Goal: Task Accomplishment & Management: Complete application form

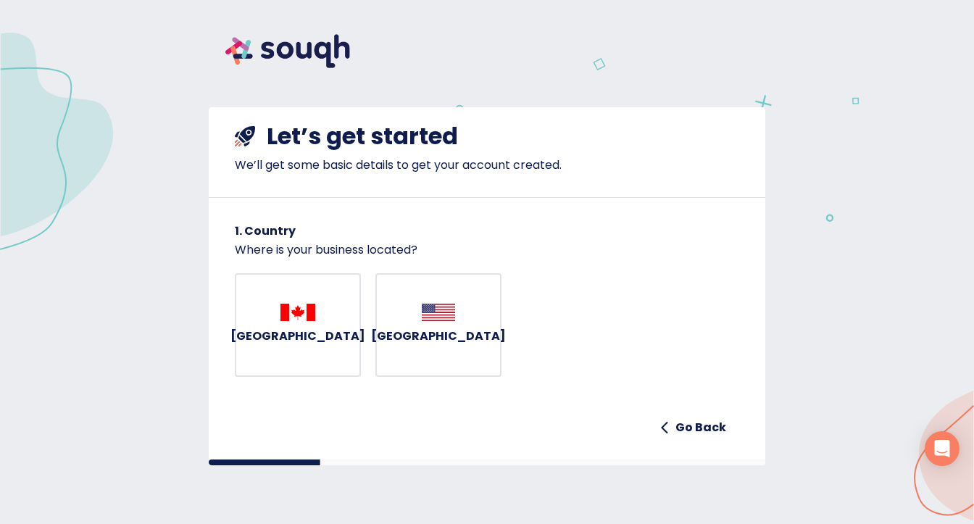
scroll to position [2, 0]
click at [294, 321] on img "button" at bounding box center [297, 312] width 35 height 17
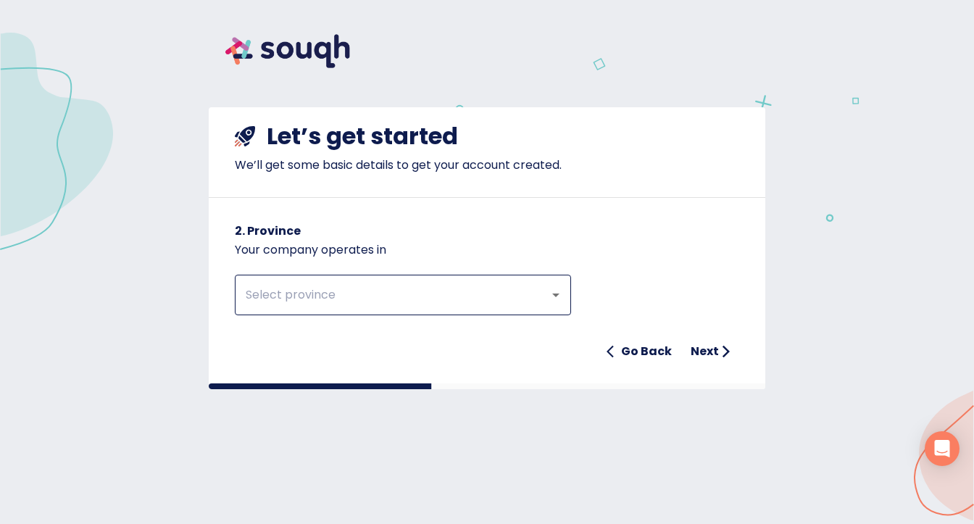
click at [294, 309] on div "​" at bounding box center [403, 295] width 336 height 41
click at [554, 291] on icon "Open" at bounding box center [555, 294] width 17 height 17
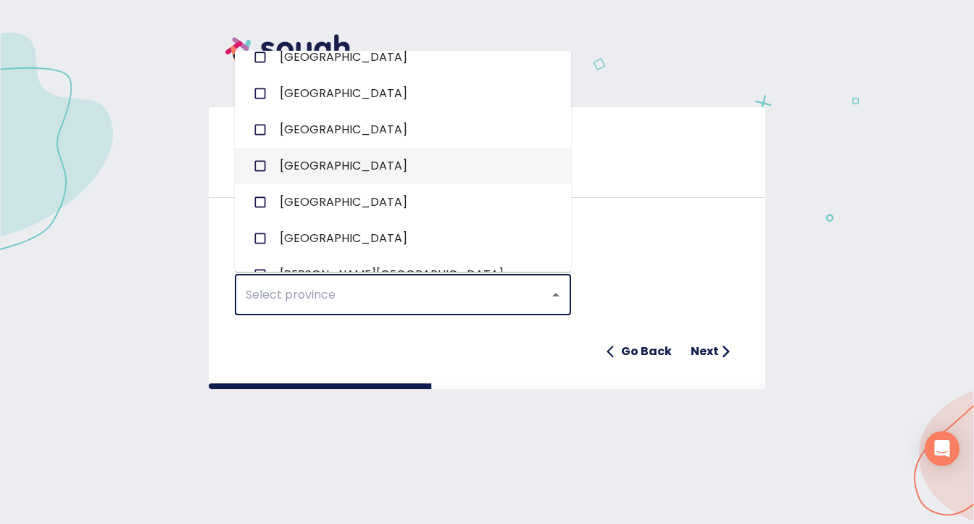
scroll to position [145, 0]
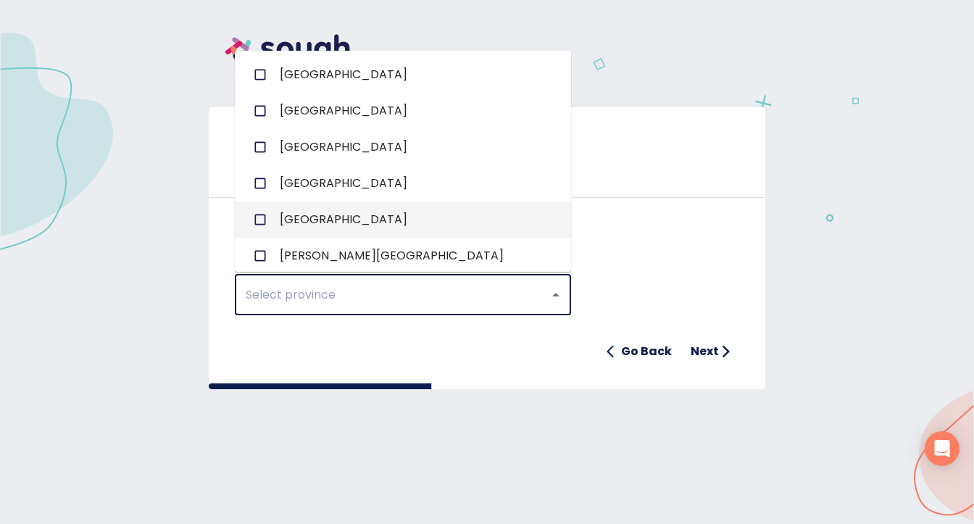
click at [266, 218] on input "checkbox" at bounding box center [260, 220] width 28 height 28
checkbox input "true"
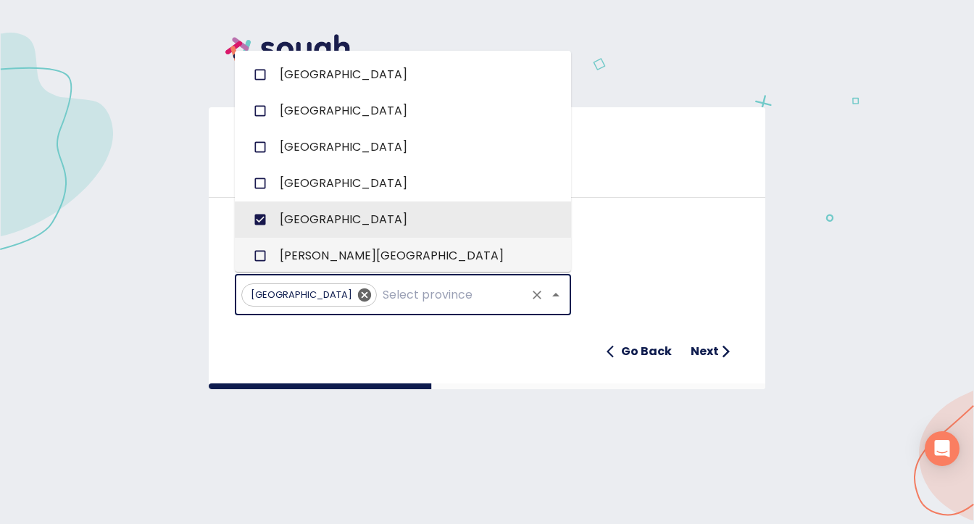
click at [636, 265] on div "Ontario ​ Go Back Next" at bounding box center [487, 312] width 504 height 107
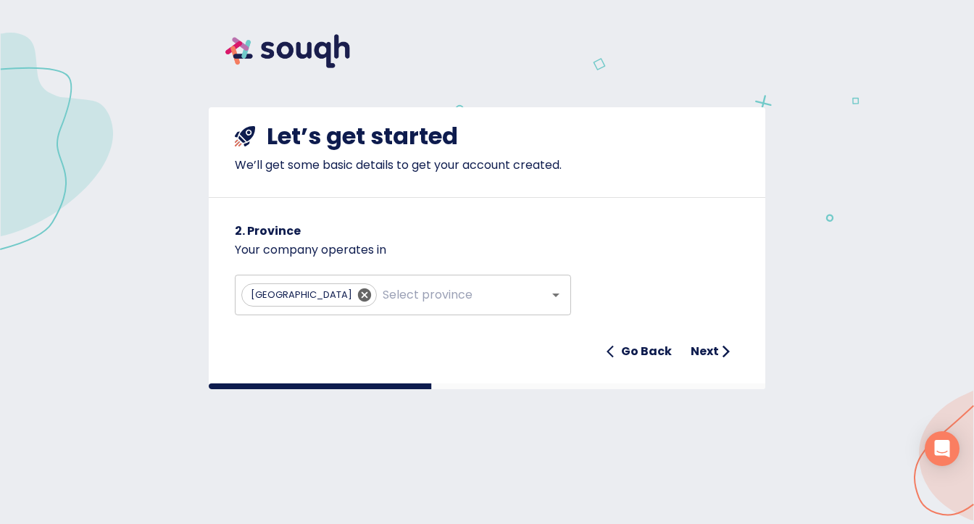
click at [700, 359] on h6 "Next" at bounding box center [705, 351] width 28 height 20
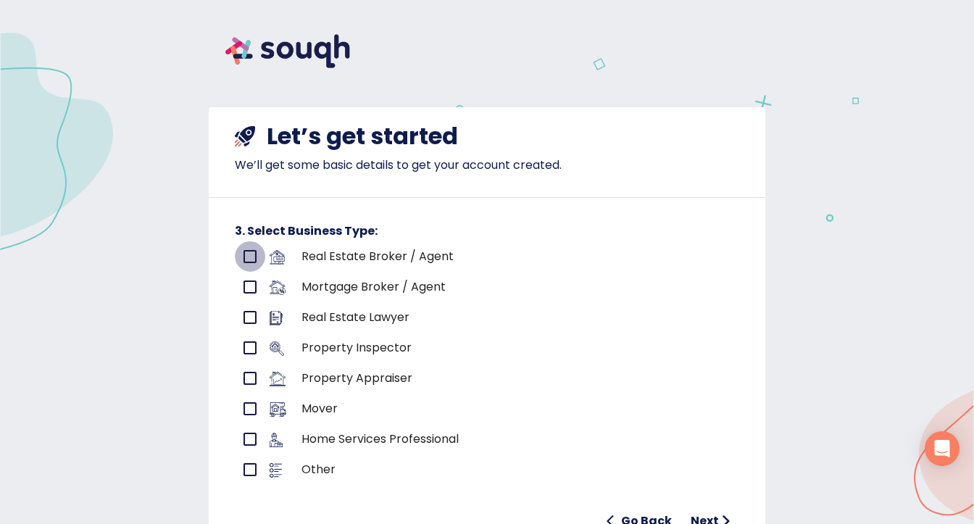
click at [241, 251] on input "primary checkbox" at bounding box center [250, 256] width 30 height 30
checkbox input "true"
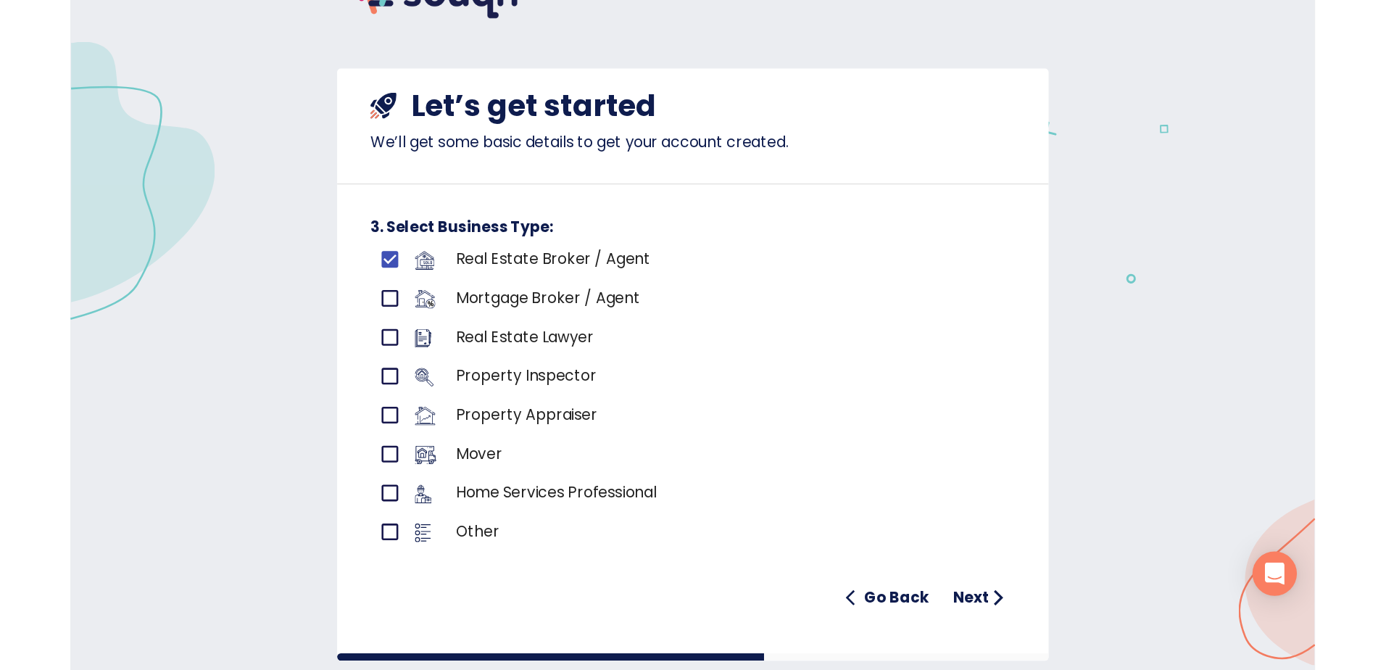
scroll to position [87, 0]
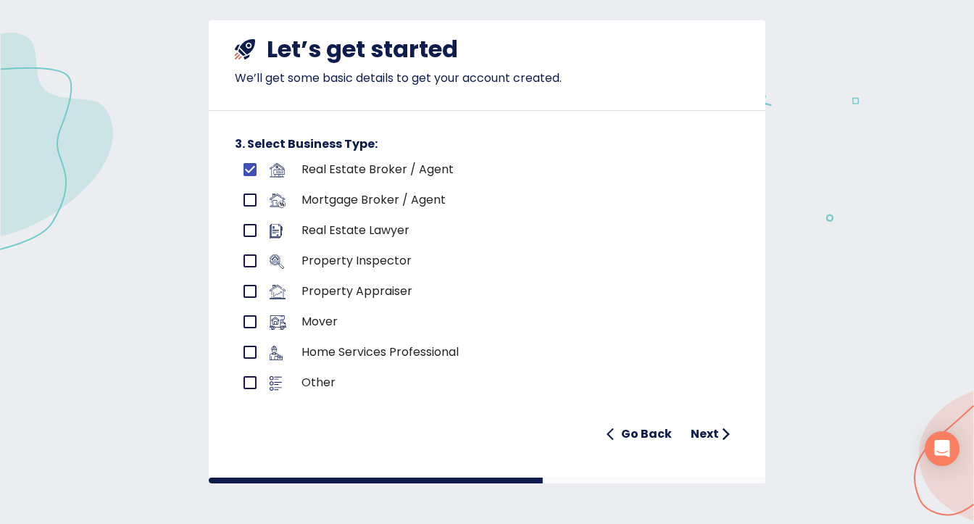
click at [719, 431] on icon "submit" at bounding box center [726, 434] width 14 height 14
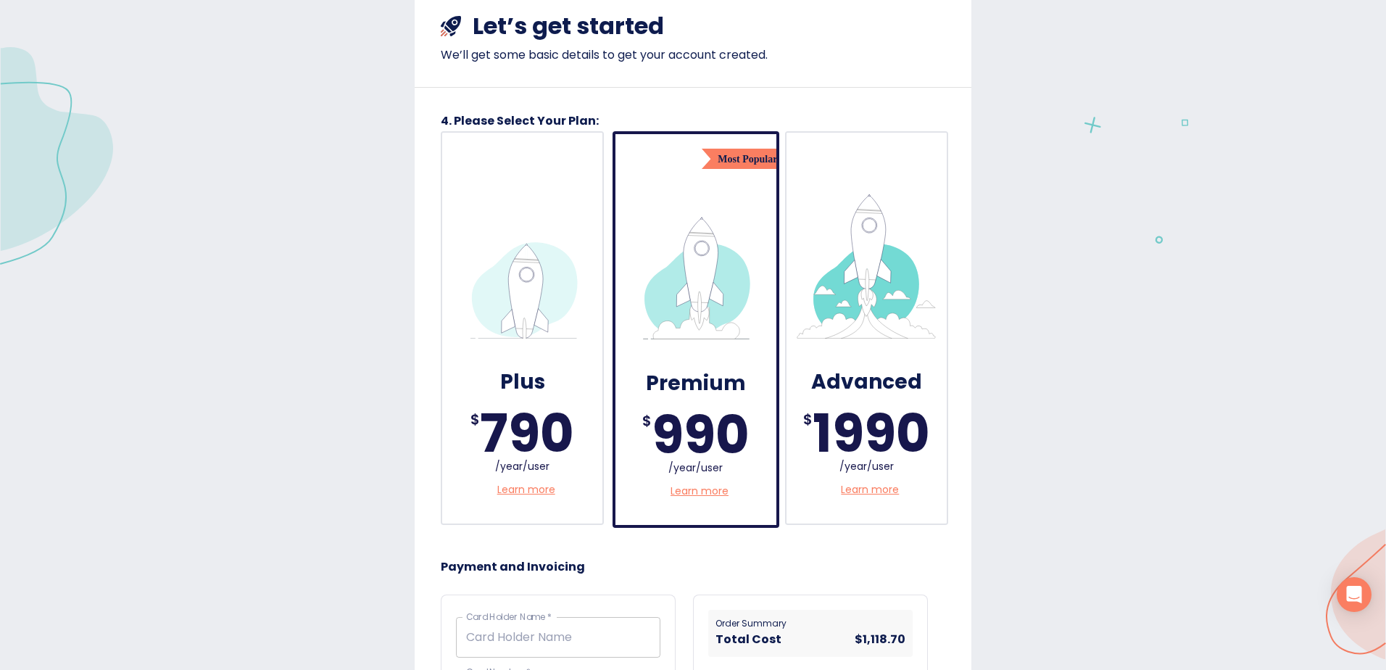
scroll to position [14, 0]
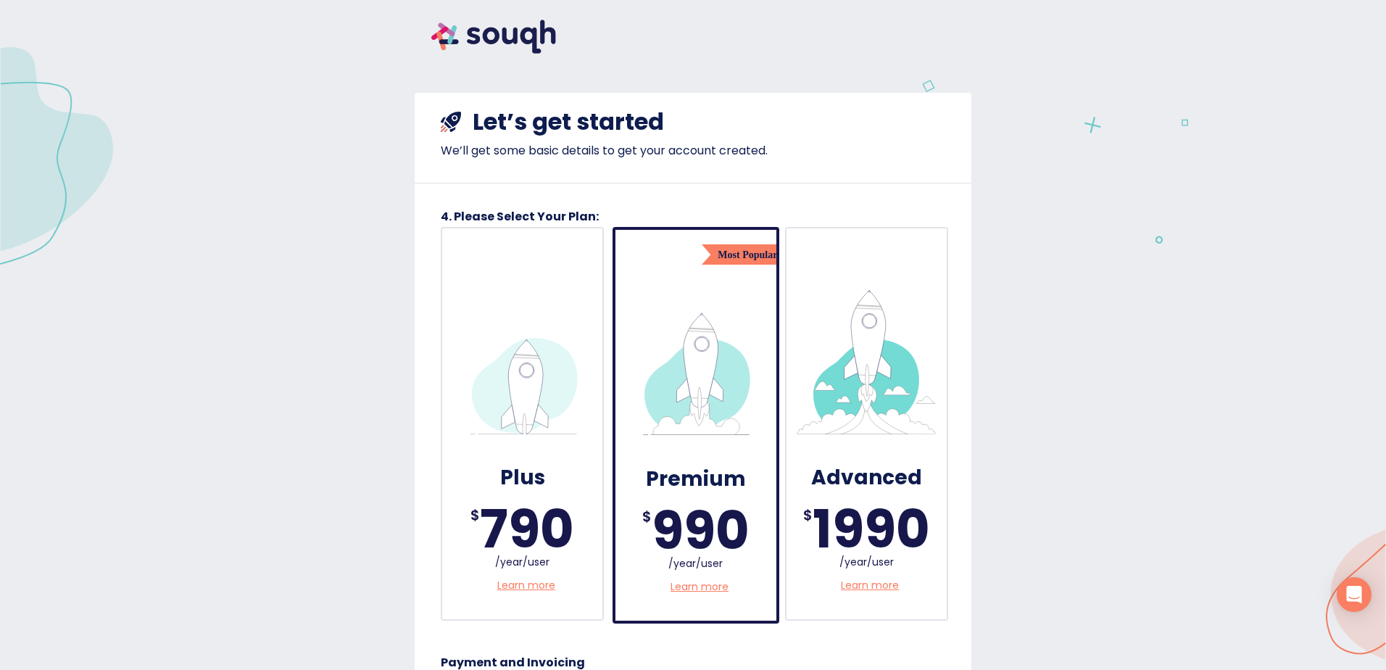
click at [535, 413] on img at bounding box center [522, 361] width 145 height 145
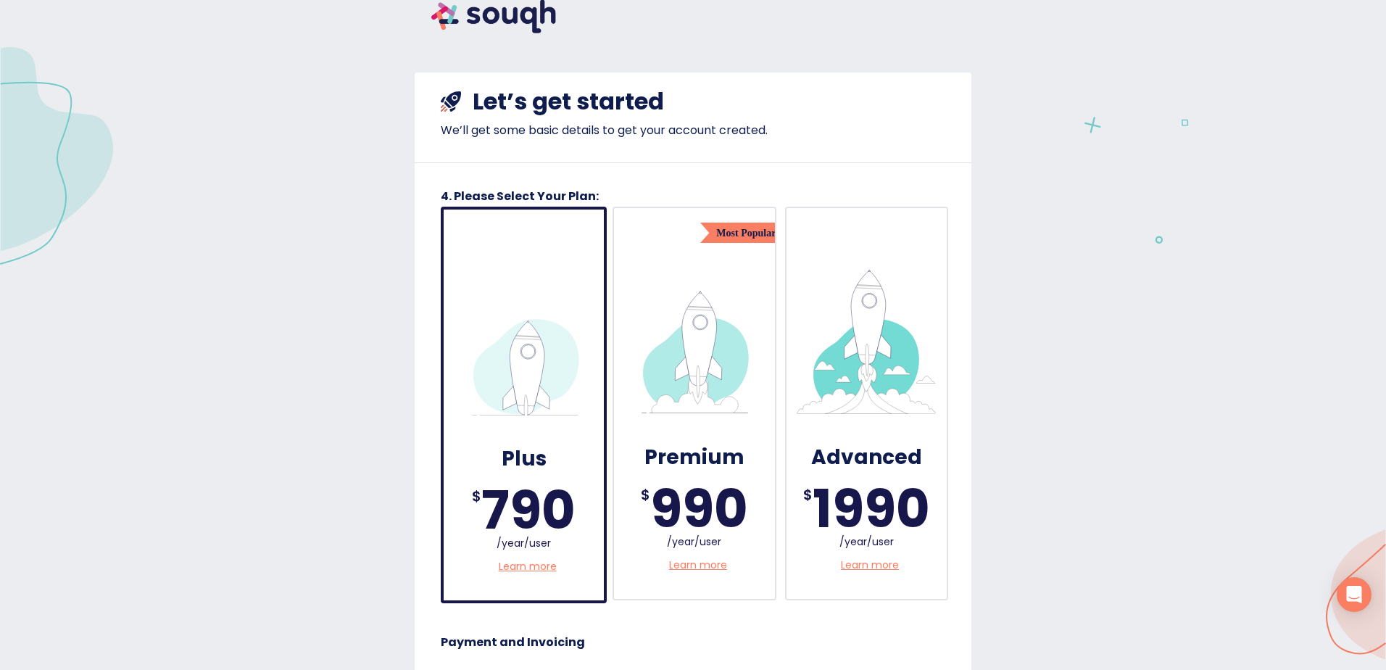
scroll to position [0, 0]
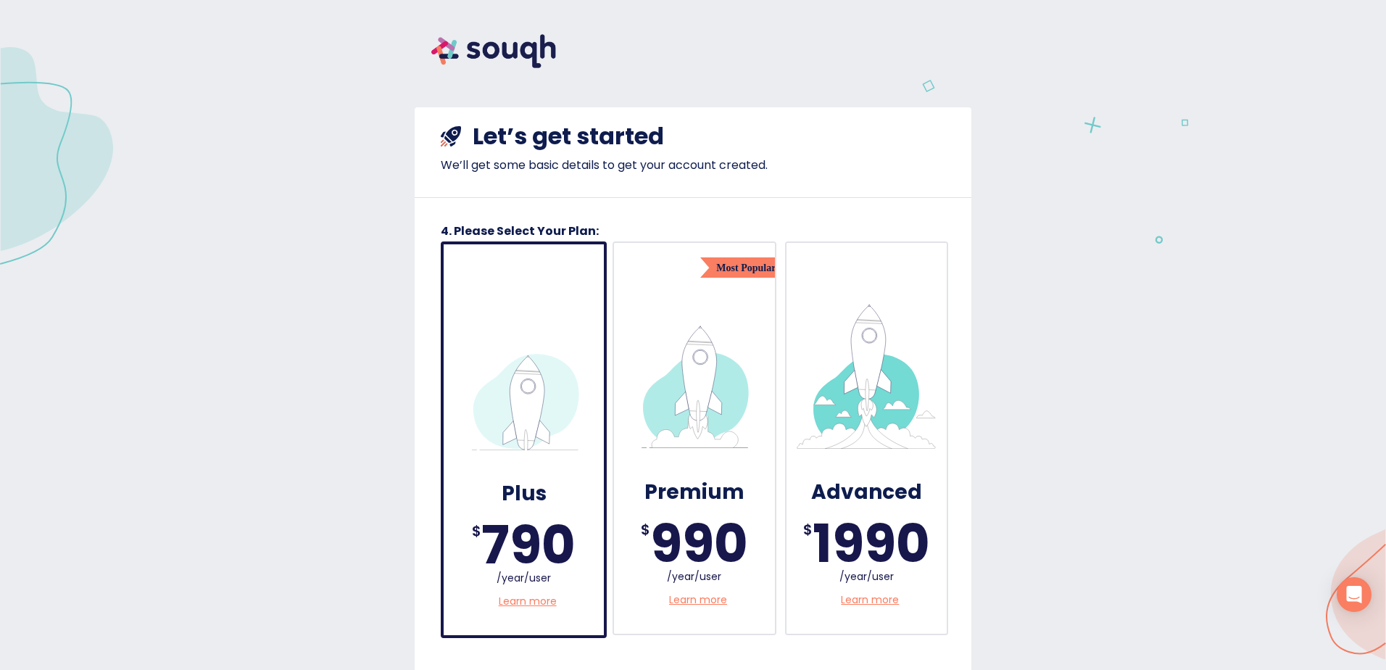
click at [657, 401] on img at bounding box center [694, 376] width 145 height 145
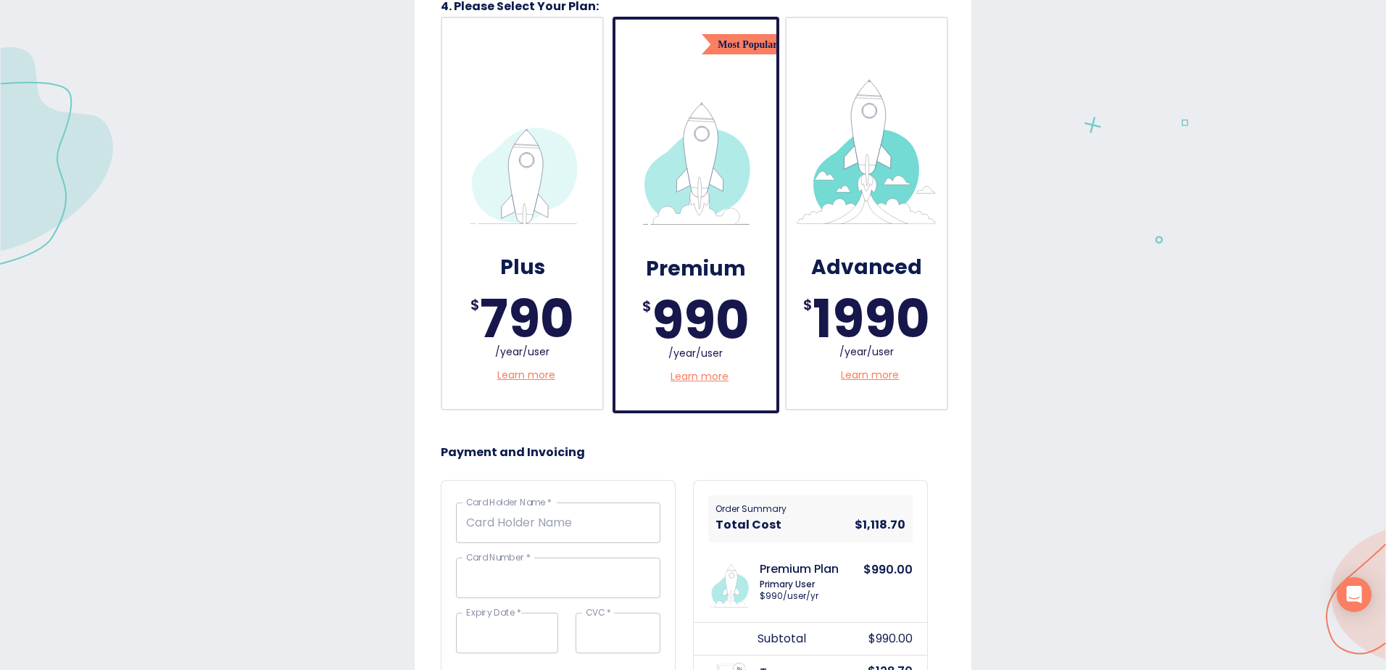
scroll to position [290, 0]
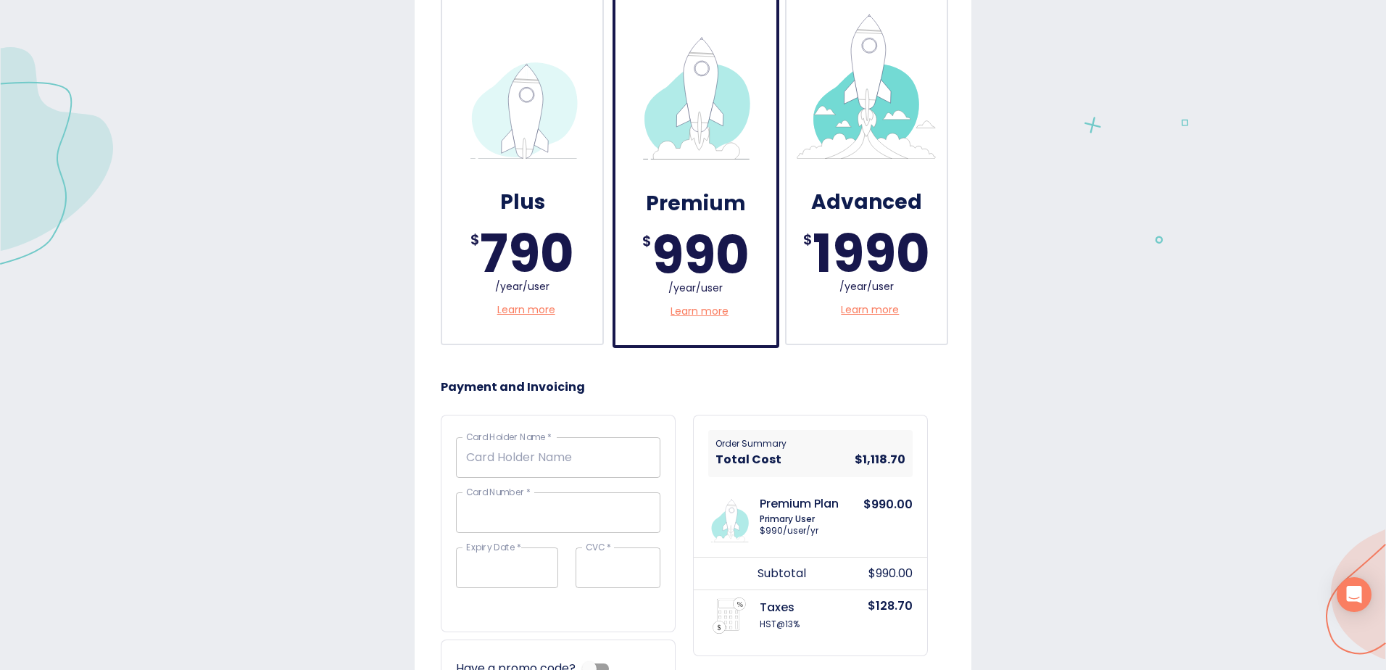
click at [862, 254] on div "1990" at bounding box center [870, 254] width 117 height 0
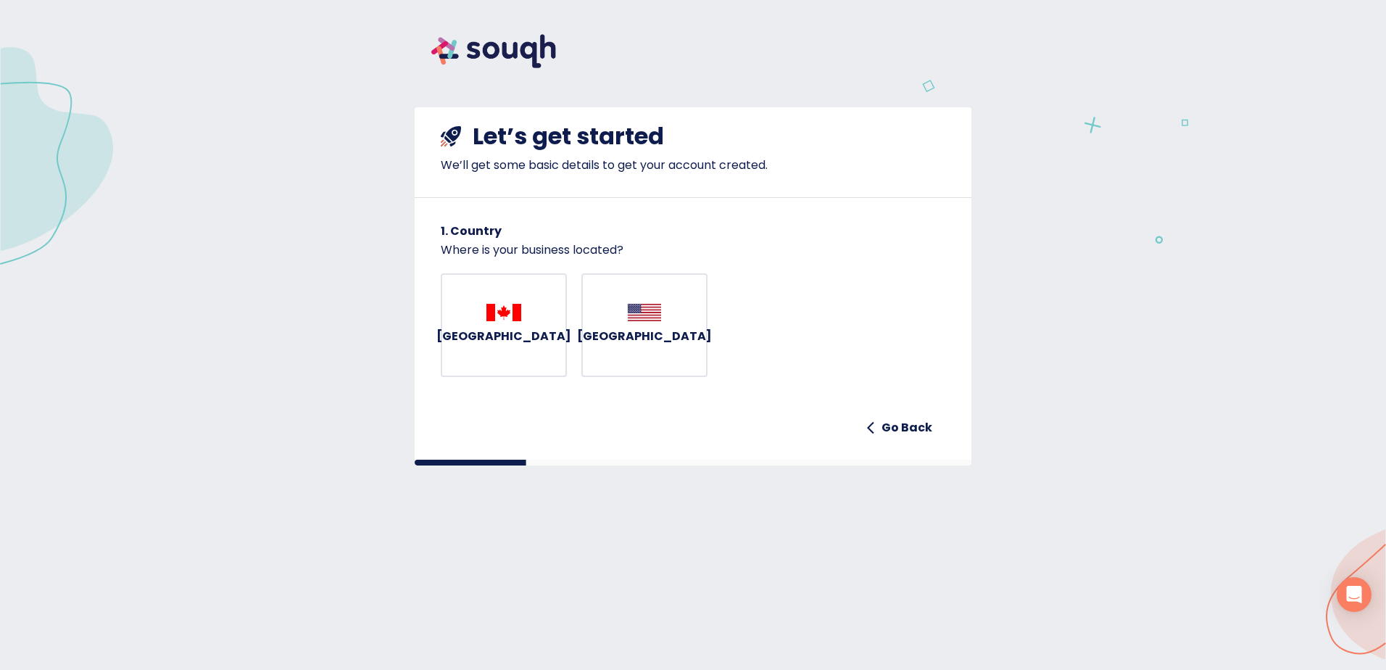
click at [517, 321] on img "button" at bounding box center [503, 312] width 35 height 17
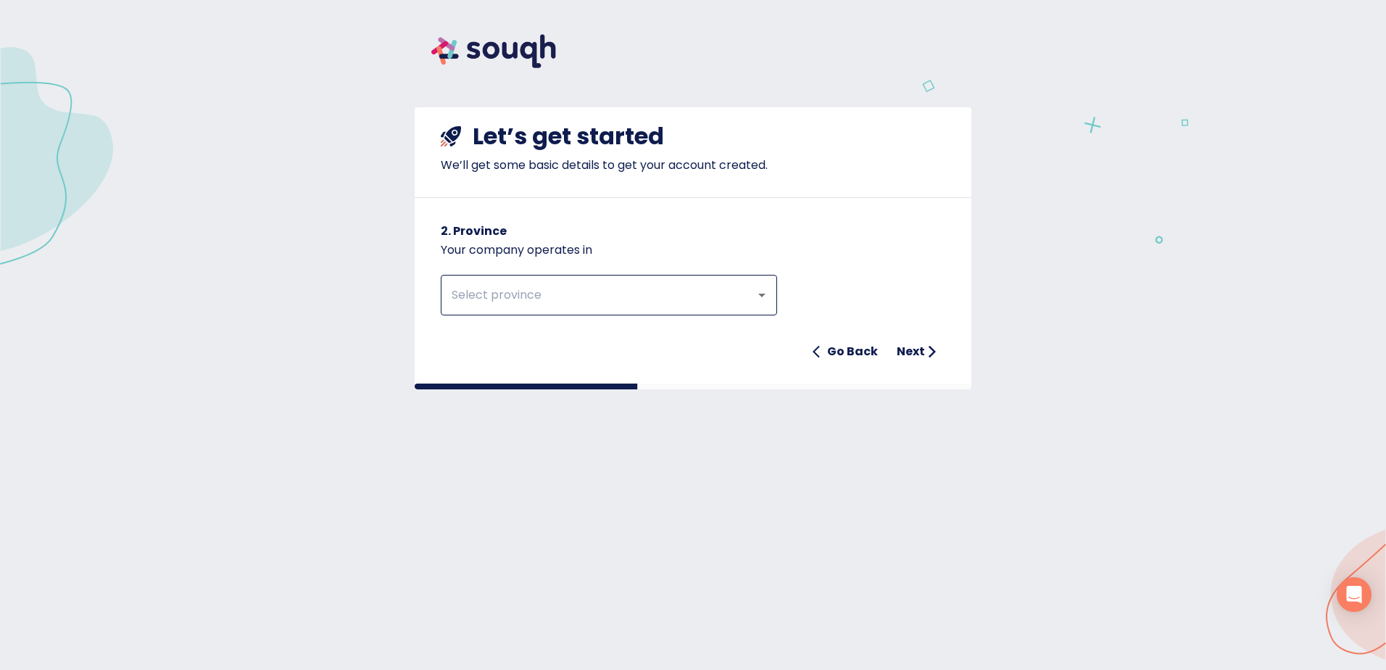
click at [547, 284] on input "text" at bounding box center [588, 295] width 283 height 28
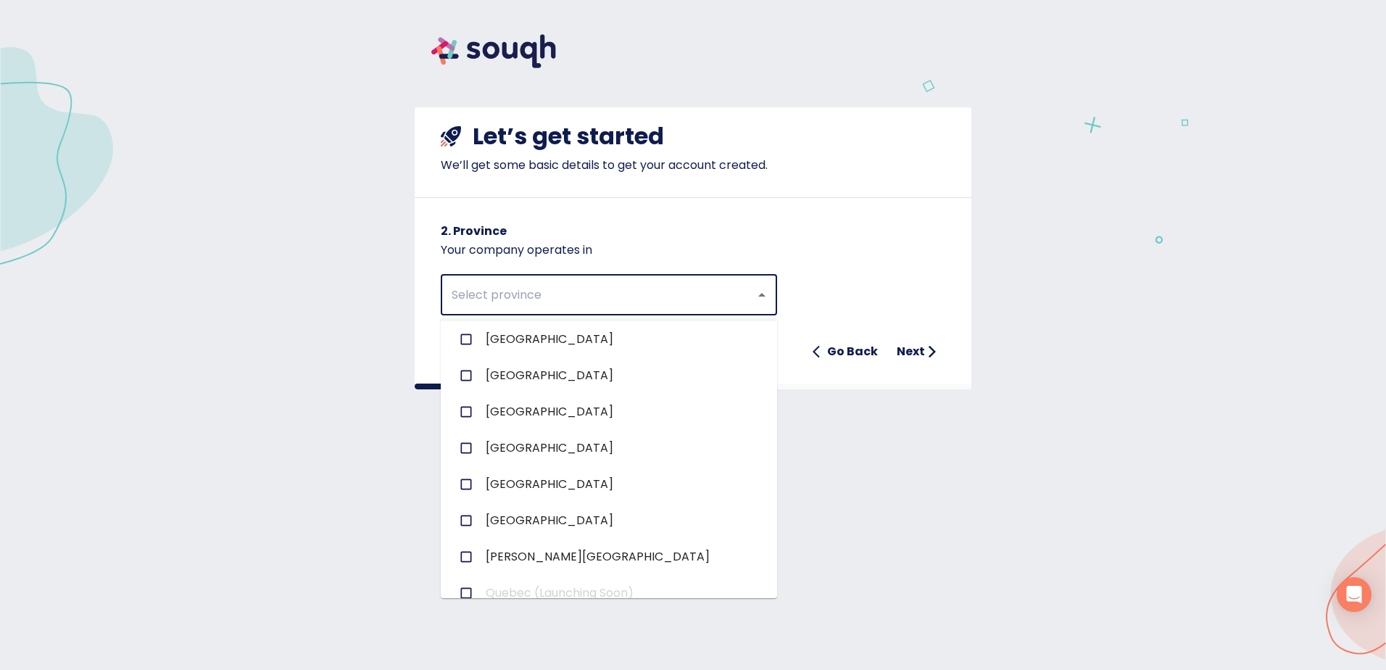
scroll to position [72, 0]
click at [467, 554] on input "checkbox" at bounding box center [466, 560] width 28 height 28
checkbox input "true"
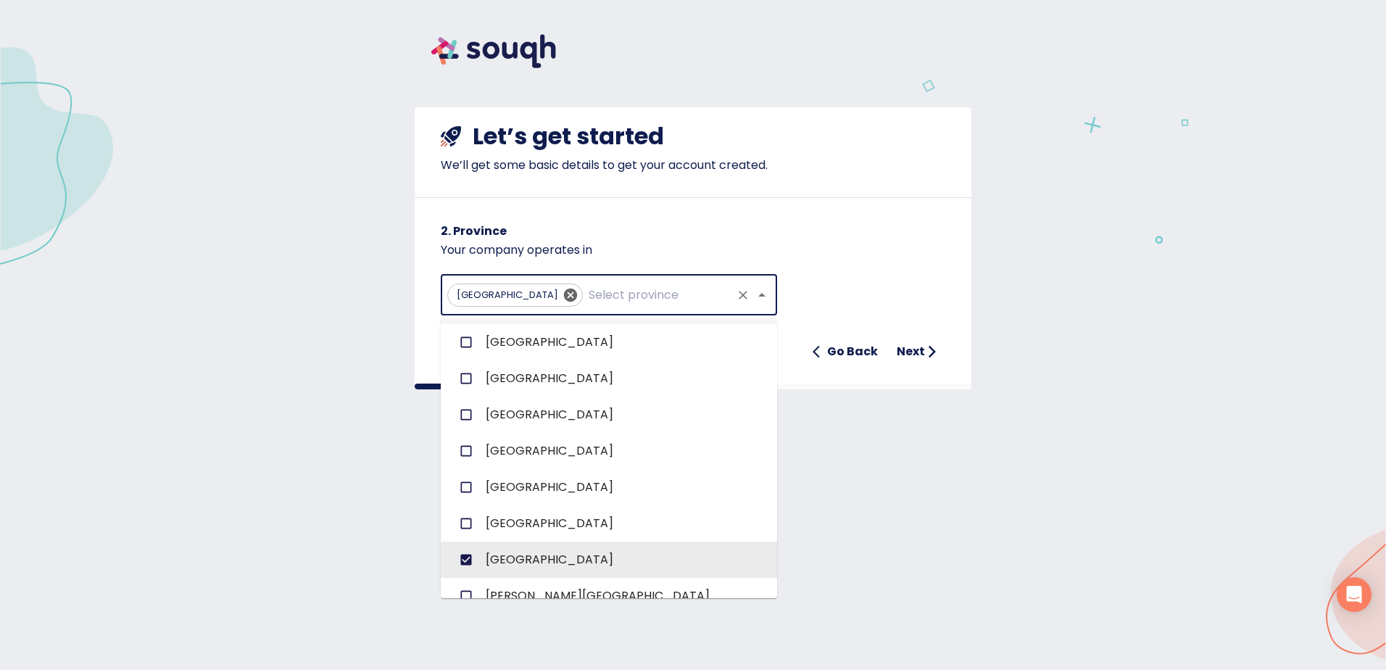
click at [852, 246] on p "Your company operates in" at bounding box center [693, 249] width 504 height 17
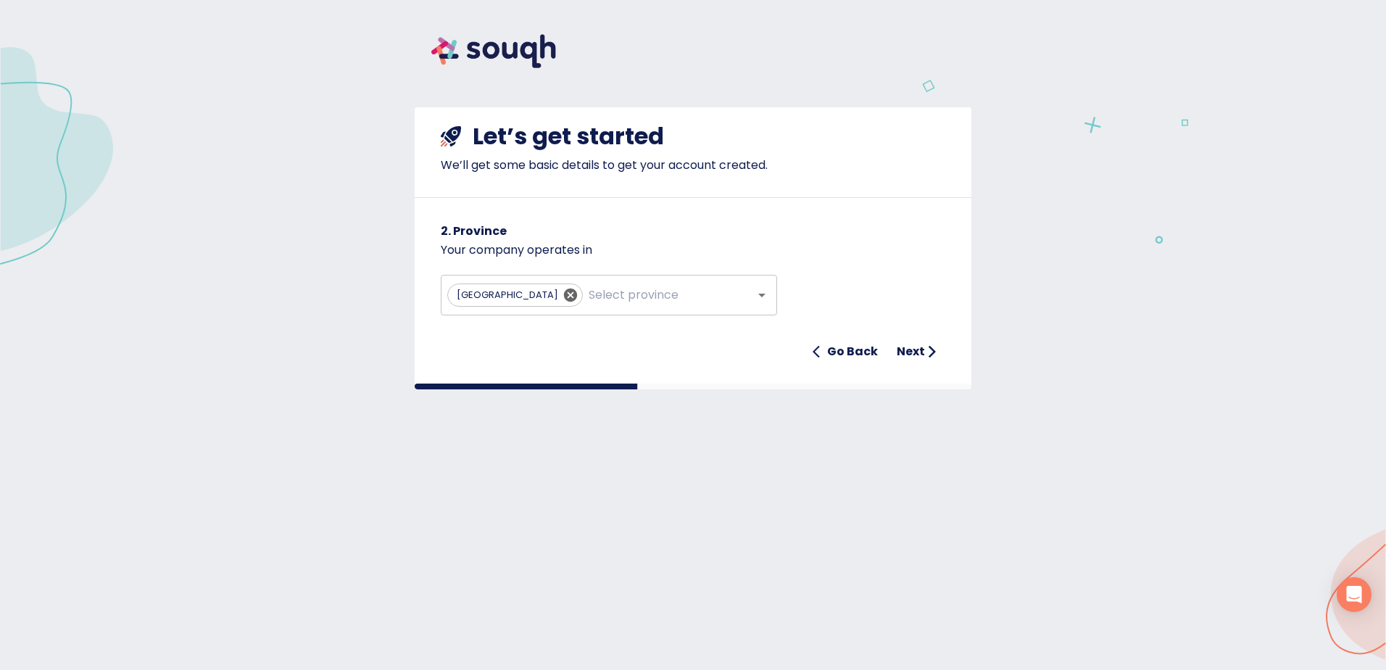
click at [916, 349] on h6 "Next" at bounding box center [910, 351] width 28 height 20
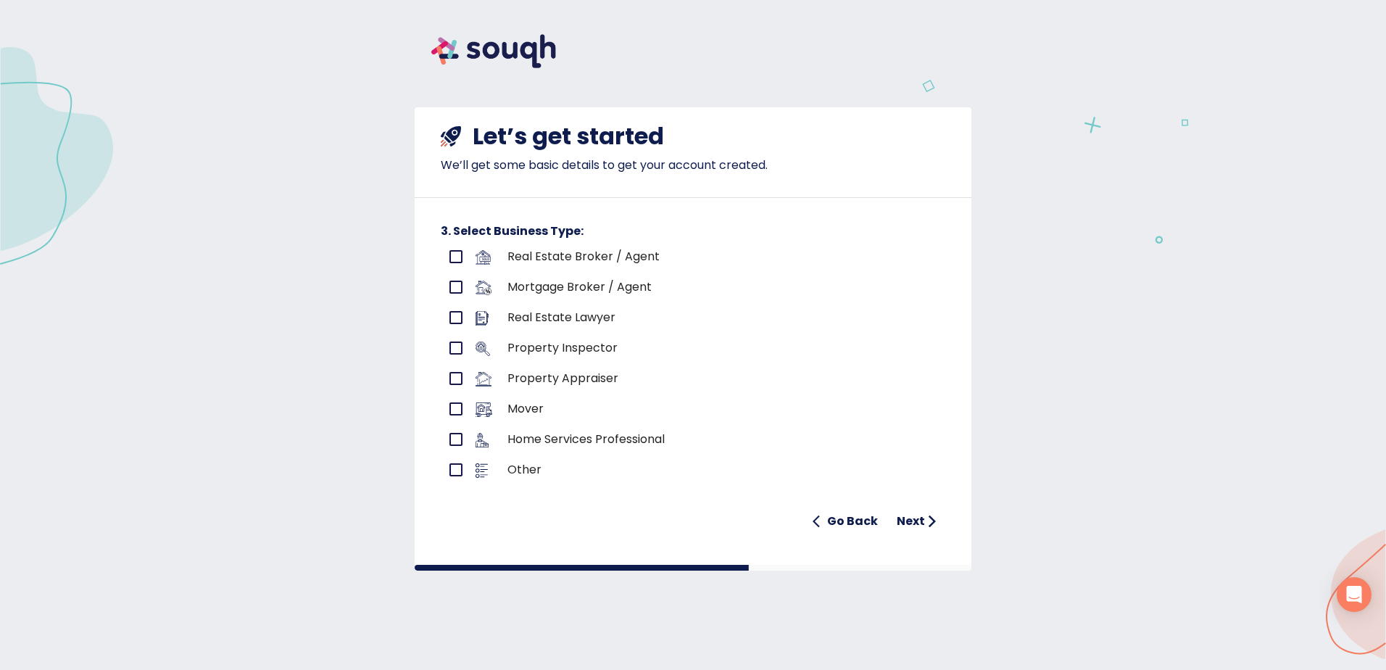
click at [455, 254] on input "primary checkbox" at bounding box center [456, 256] width 30 height 30
checkbox input "true"
click at [913, 518] on h6 "Next" at bounding box center [910, 521] width 28 height 20
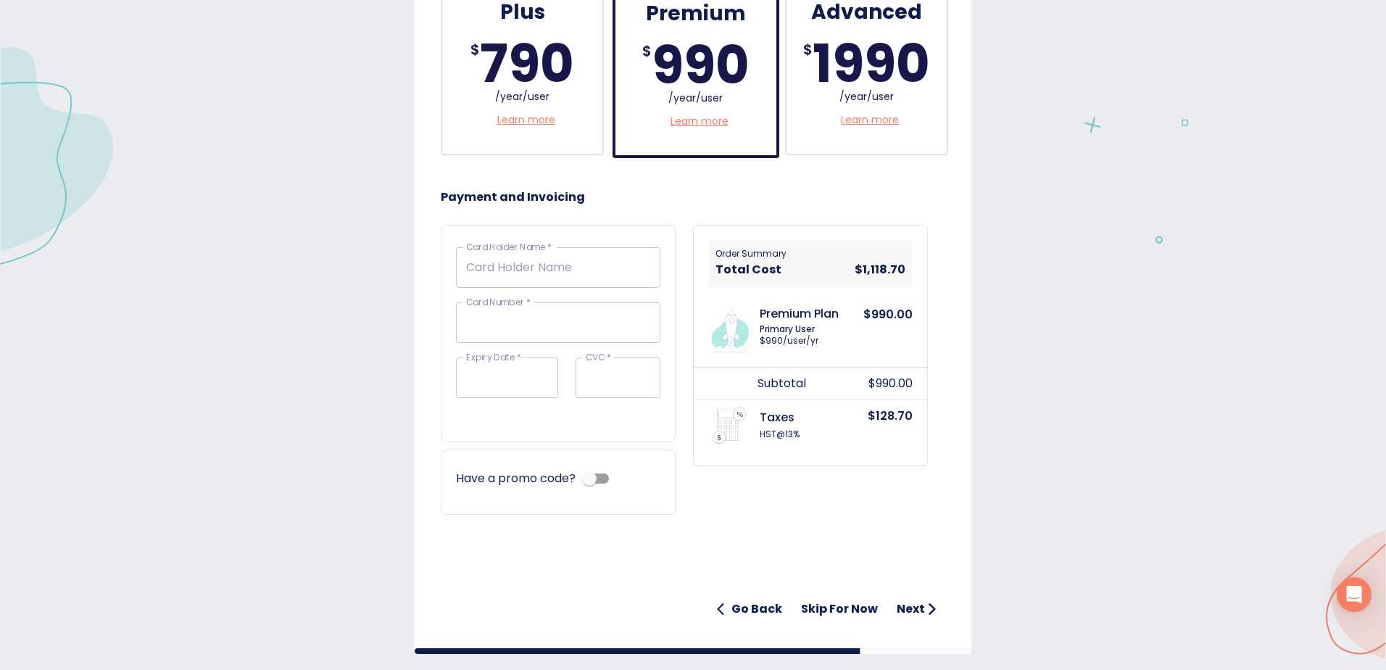
scroll to position [504, 0]
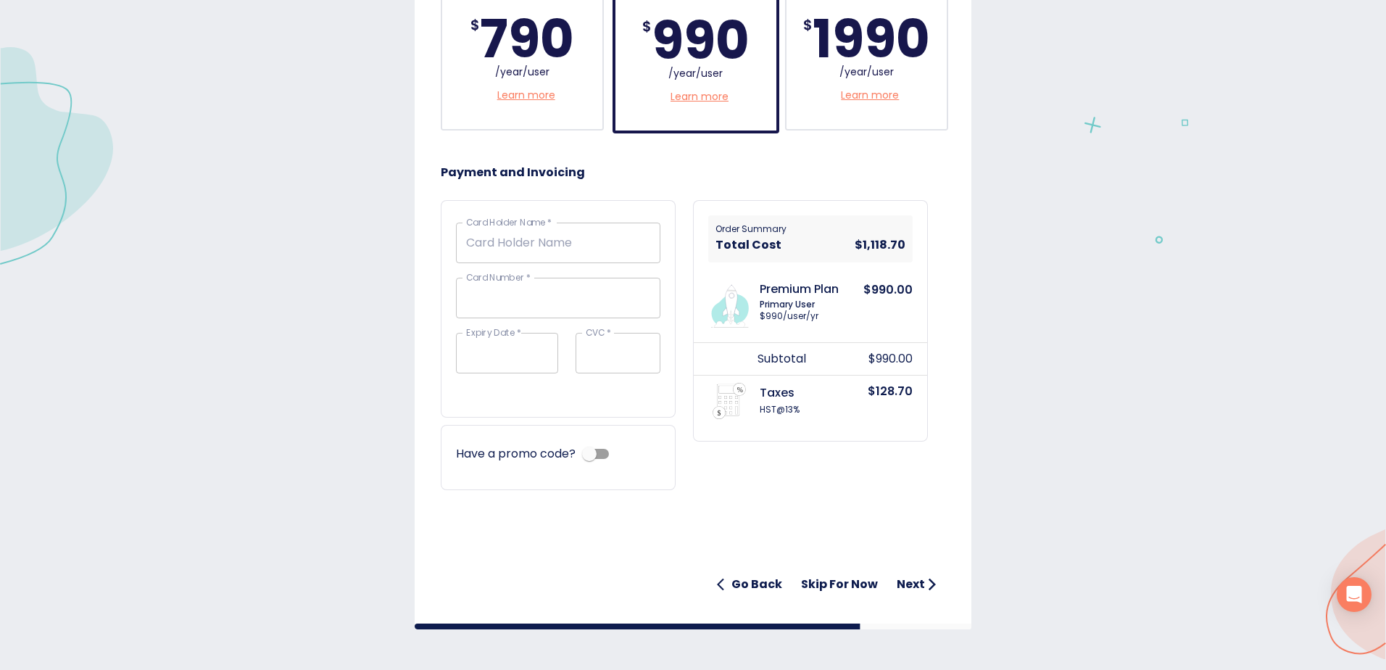
click at [599, 449] on input "checkbox" at bounding box center [589, 454] width 83 height 28
checkbox input "true"
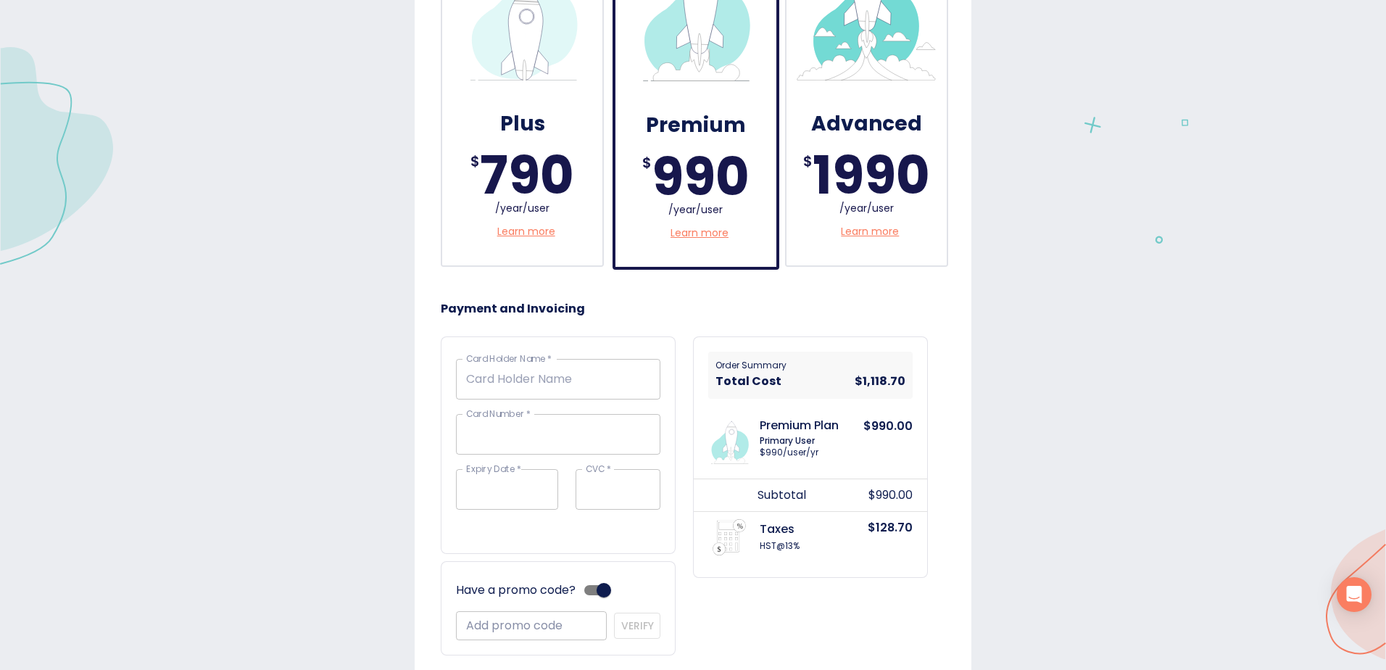
scroll to position [388, 0]
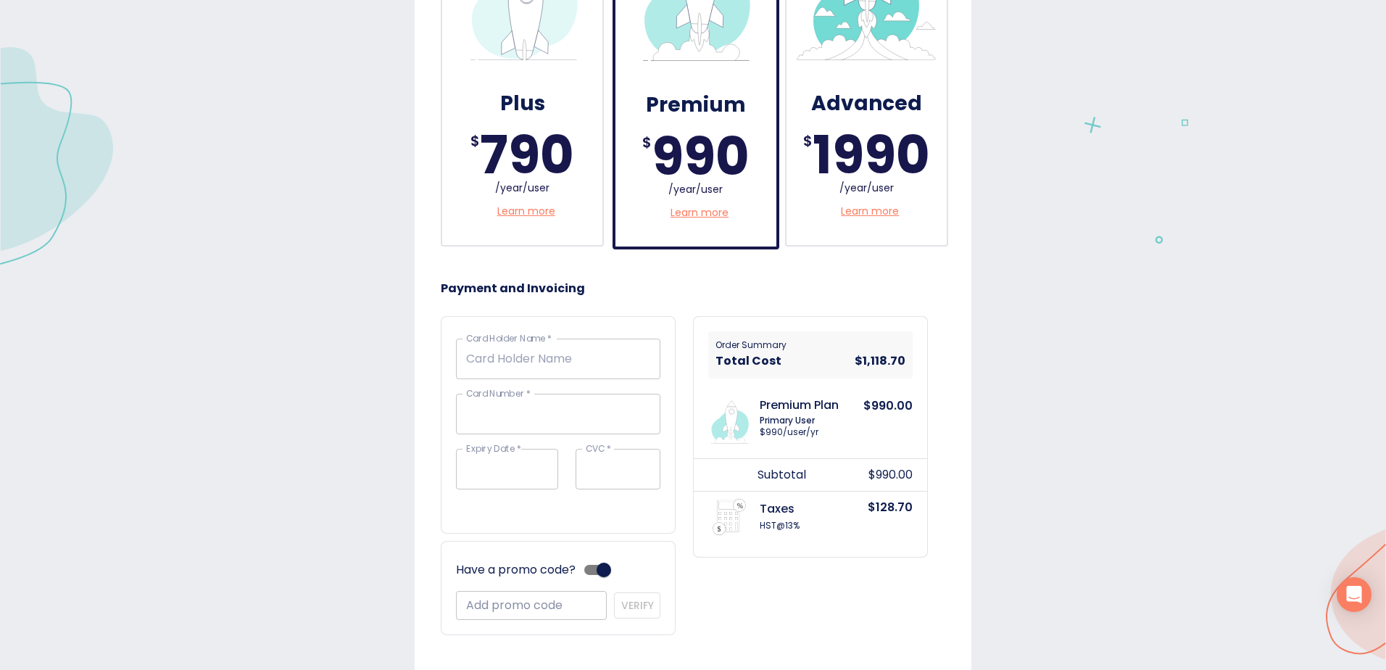
click at [494, 597] on input "Add promo code" at bounding box center [531, 605] width 151 height 29
type input "OREA"
click at [625, 612] on span "Verify" at bounding box center [636, 605] width 23 height 18
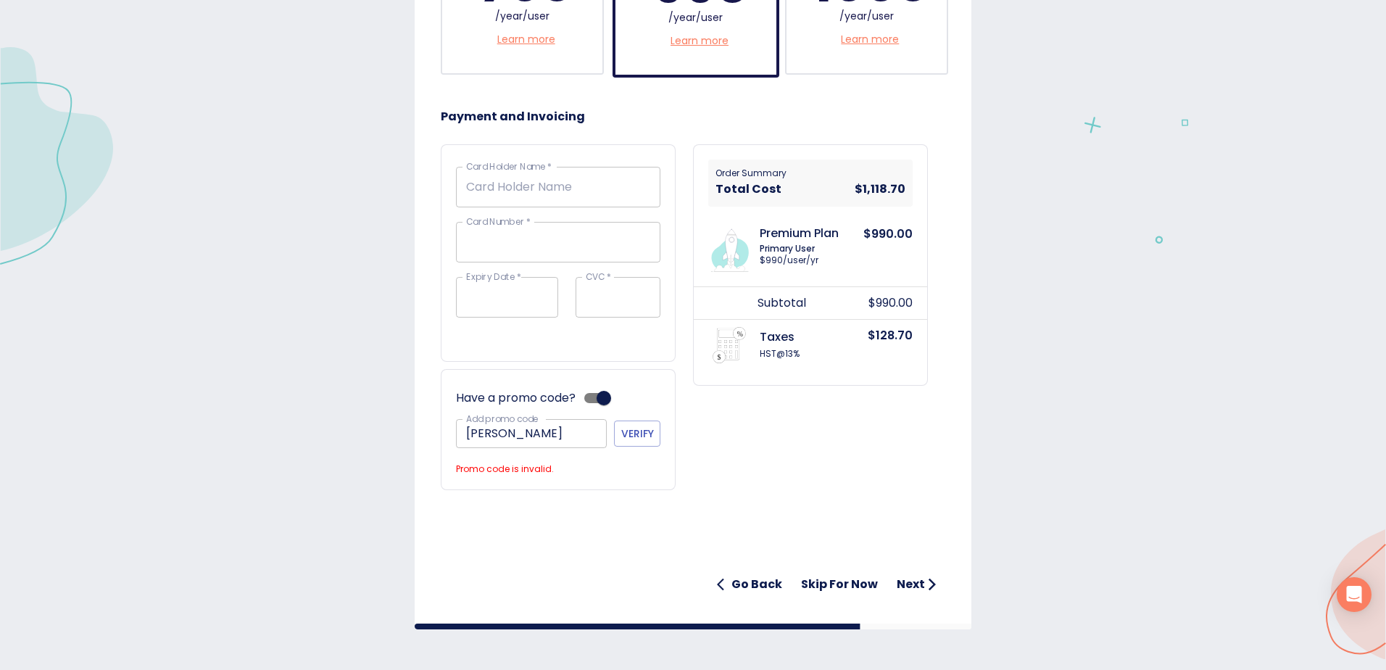
click at [860, 583] on h6 "Skip for now" at bounding box center [839, 584] width 77 height 20
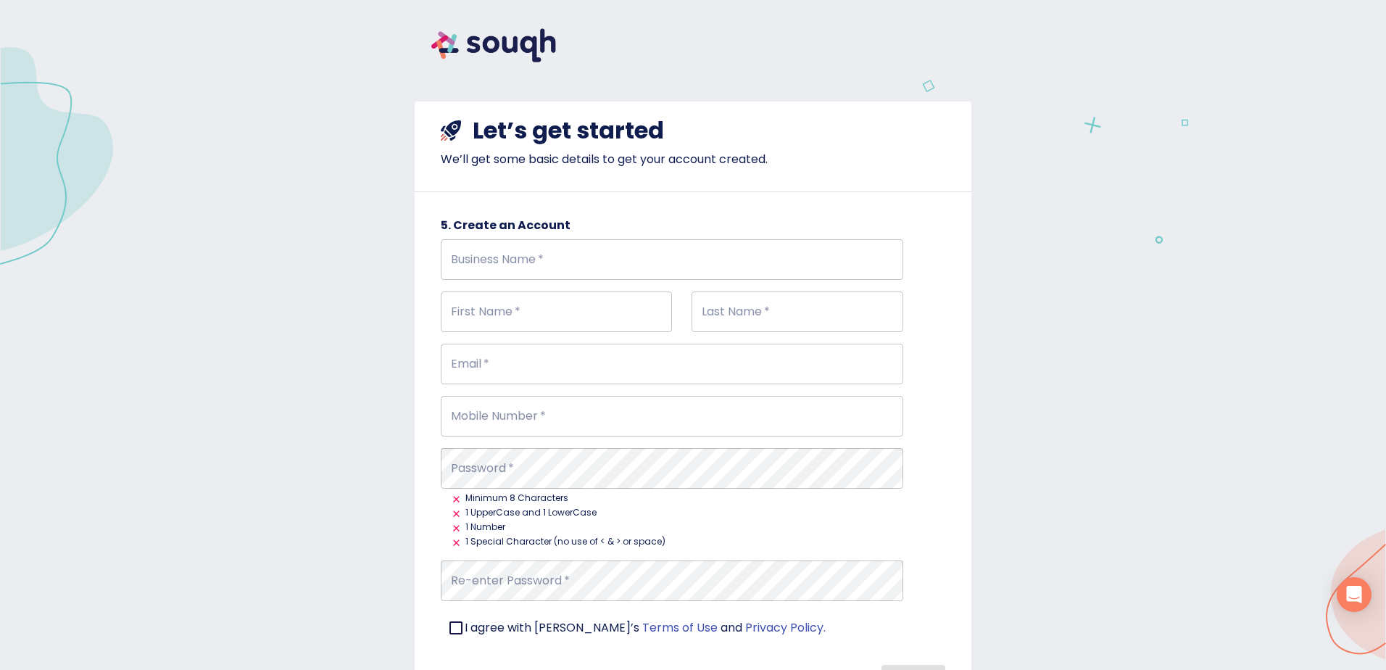
scroll to position [0, 0]
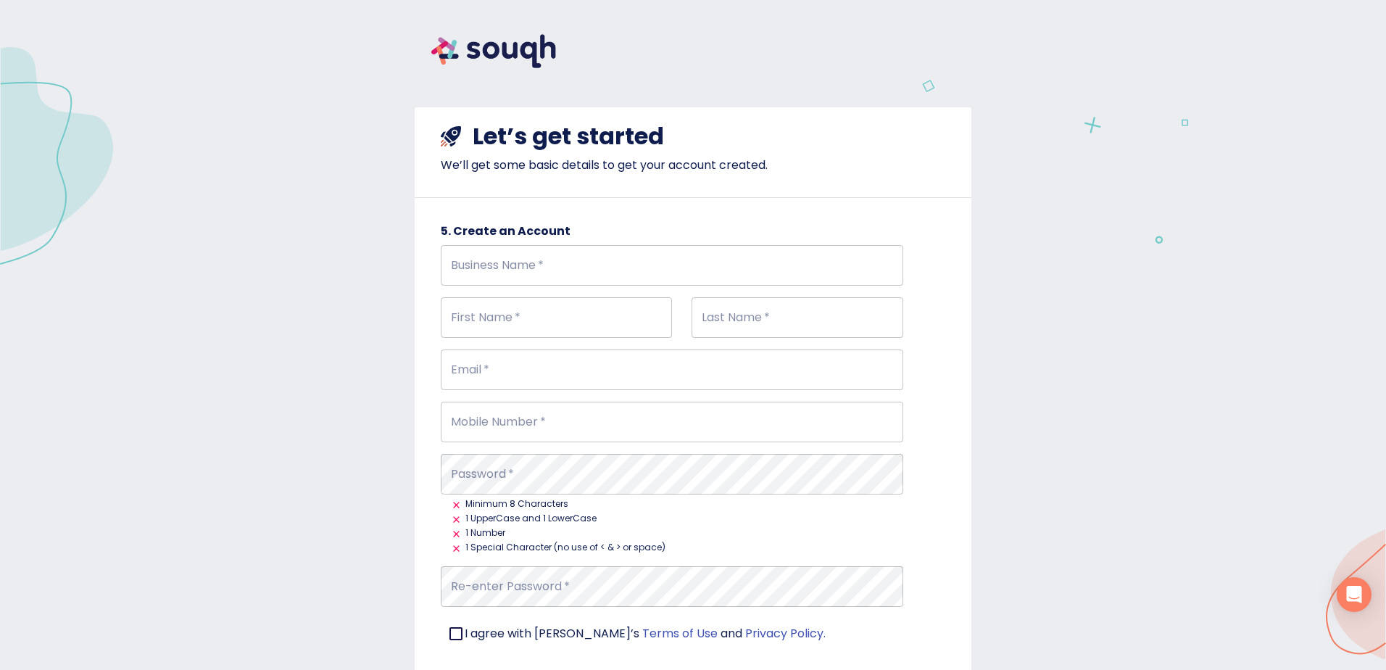
click at [462, 254] on input "Business Name   *" at bounding box center [672, 265] width 462 height 41
click at [420, 281] on div "5. Create an Account Business Name   * Business Name * First Name   * First Nam…" at bounding box center [693, 466] width 557 height 490
click at [462, 259] on input "Business Name   *" at bounding box center [672, 265] width 462 height 41
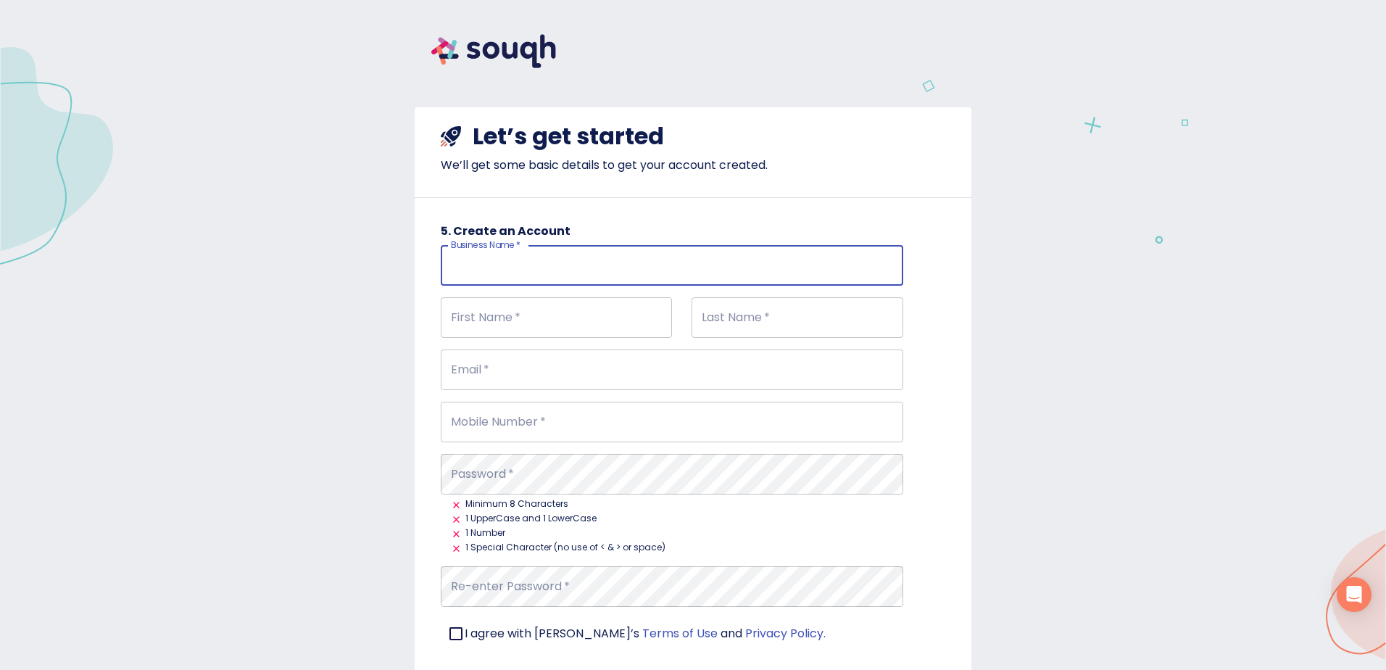
type input "EXP REALTY"
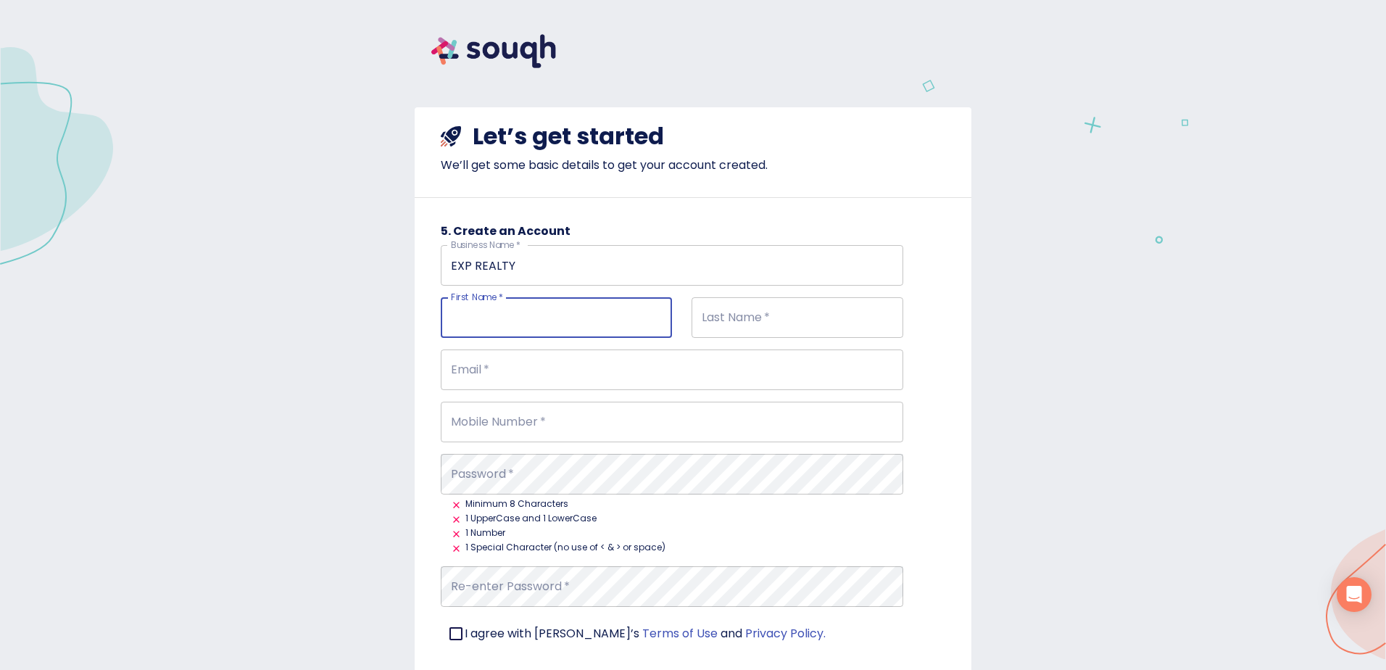
click at [484, 312] on input "First Name   *" at bounding box center [556, 317] width 231 height 41
type input "Leah"
type input "Carroll"
type input "leah_carroll@msn.com"
type input "613-883-5845"
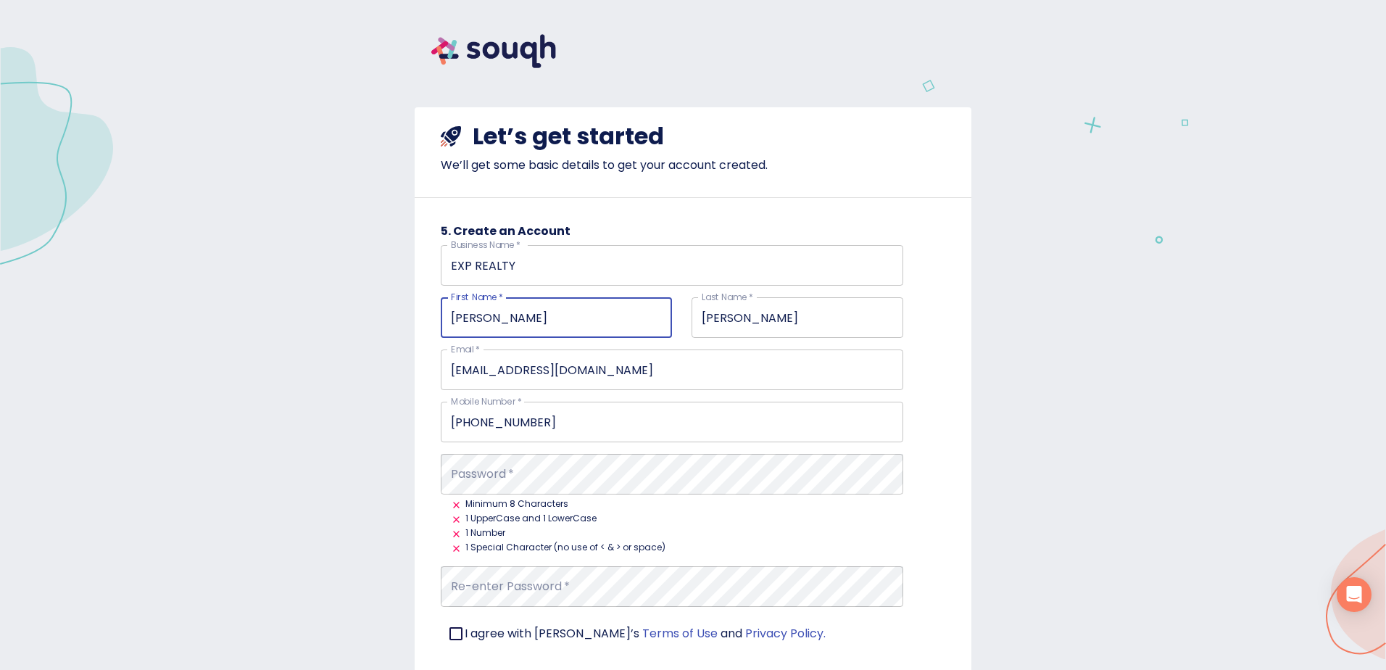
click at [518, 368] on input "leah_carroll@msn.com" at bounding box center [672, 369] width 462 height 41
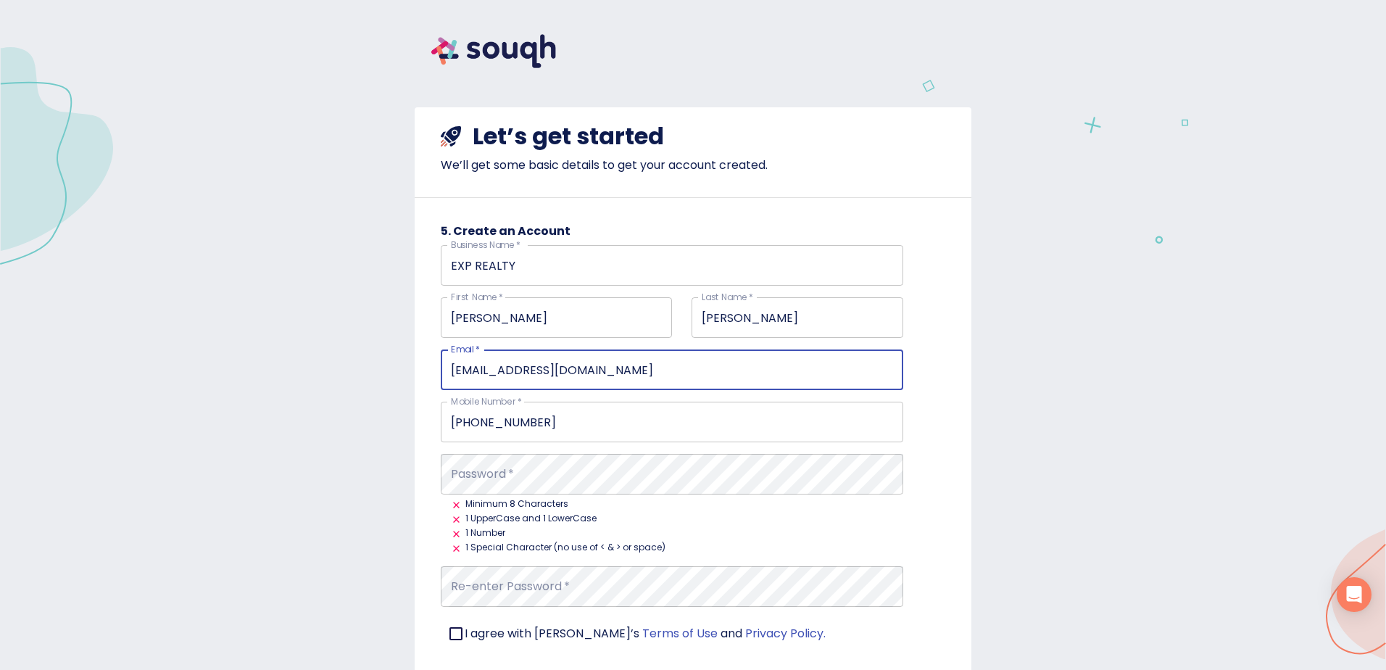
click at [544, 374] on input "leah_carroll@msn.com" at bounding box center [672, 369] width 462 height 41
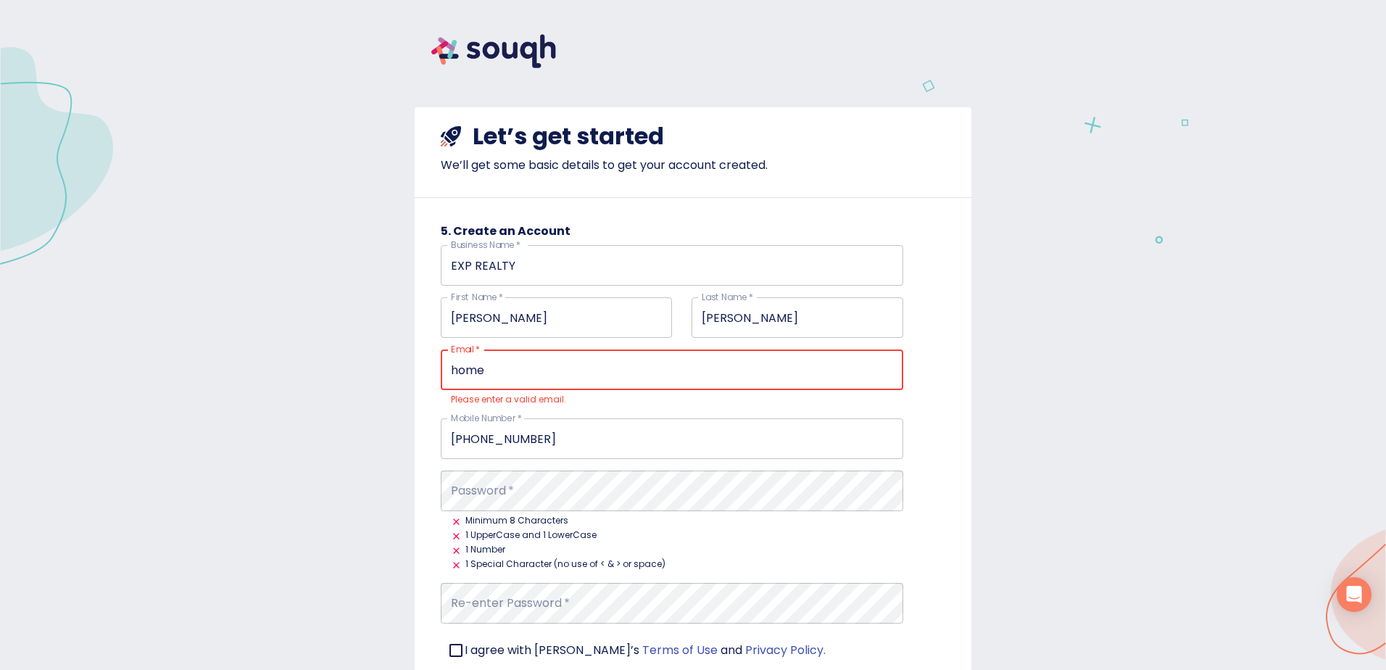
type input "home@leahcarroll.ca"
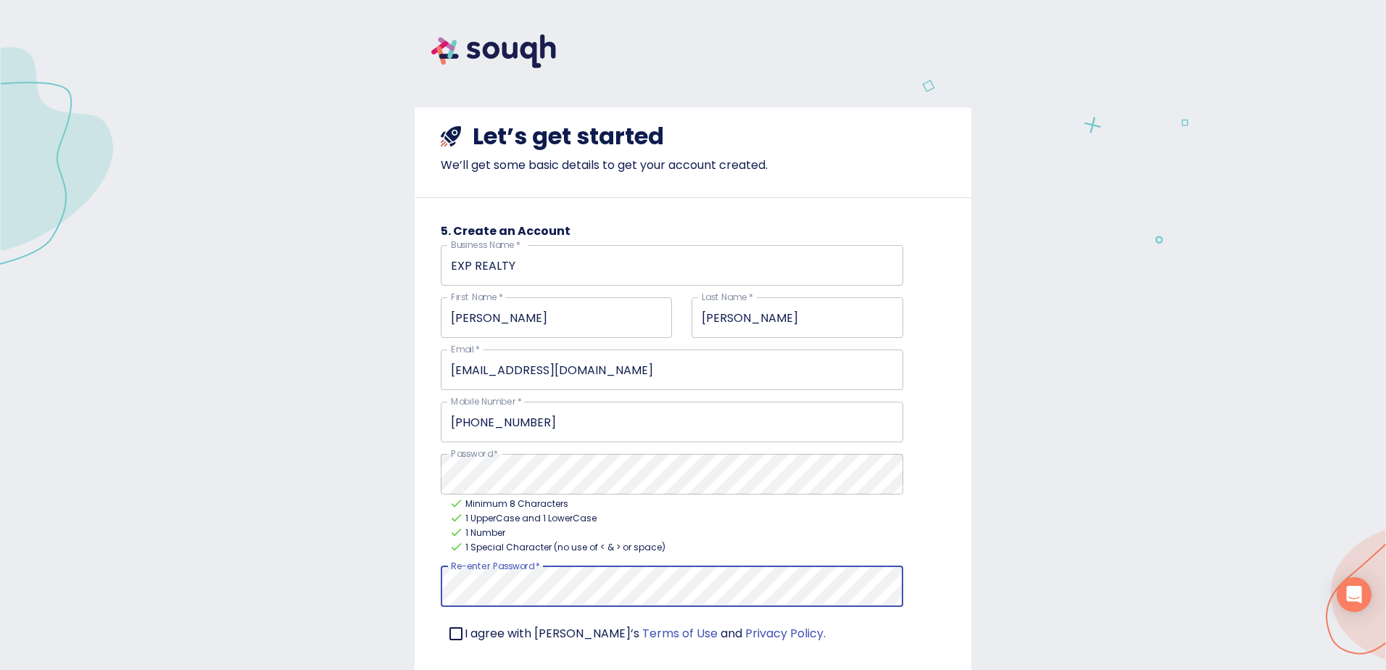
click at [454, 634] on input "checkbox" at bounding box center [456, 633] width 30 height 30
checkbox input "true"
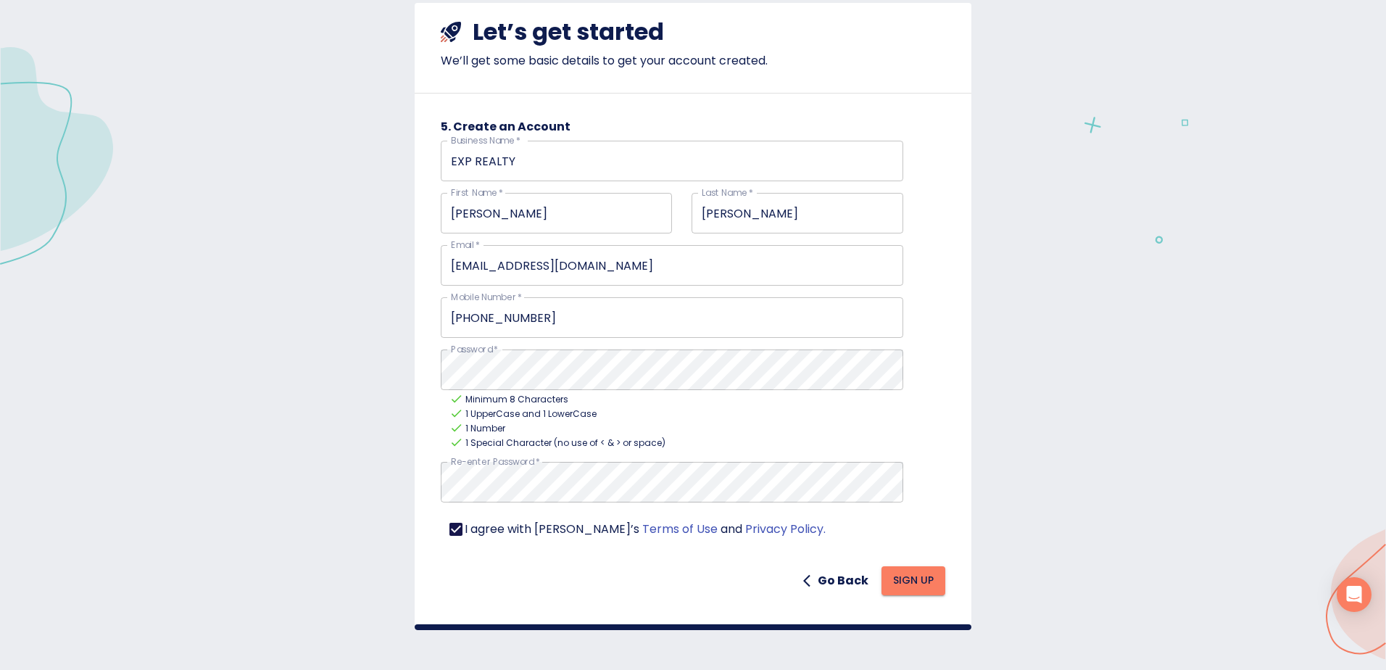
scroll to position [105, 0]
click at [910, 582] on span "Sign Up" at bounding box center [913, 579] width 41 height 18
